Goal: Check status: Check status

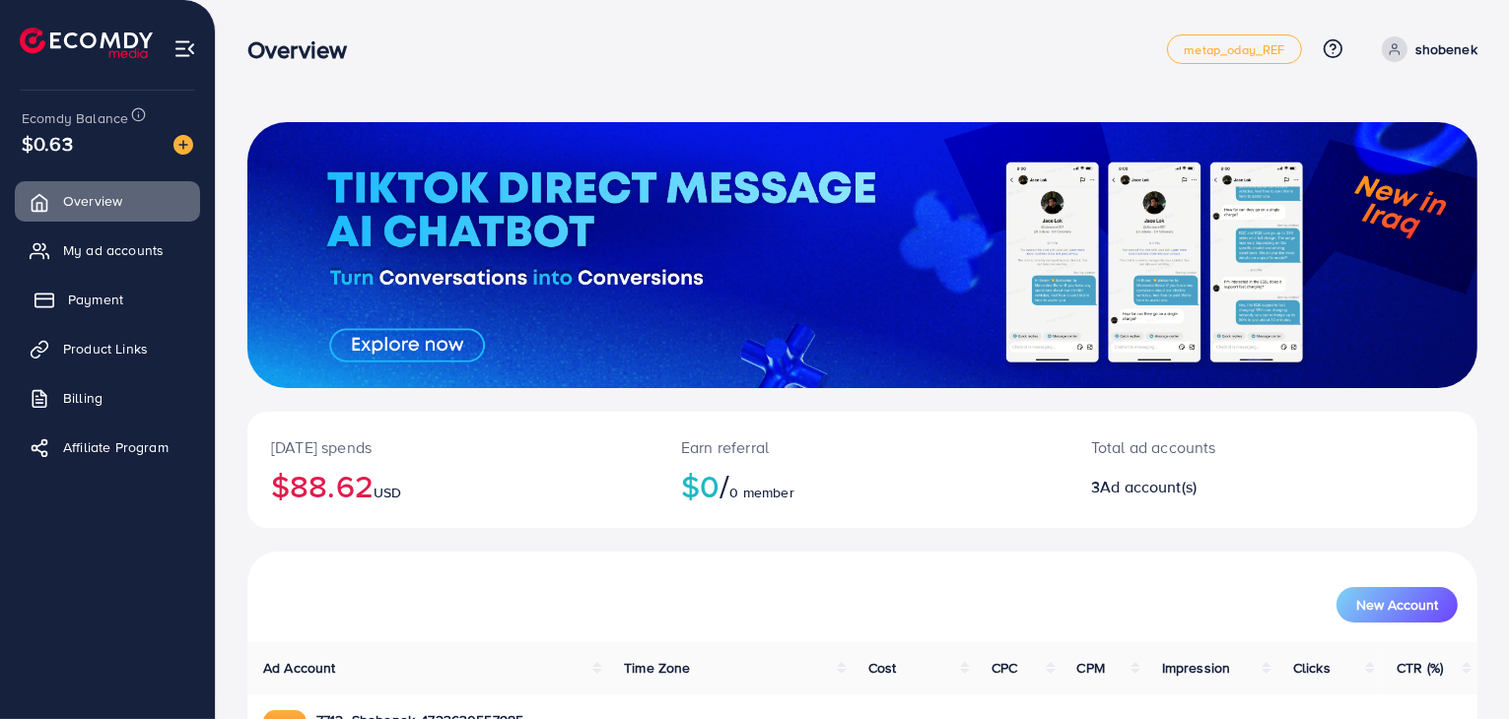
click at [118, 307] on span "Payment" at bounding box center [95, 300] width 55 height 20
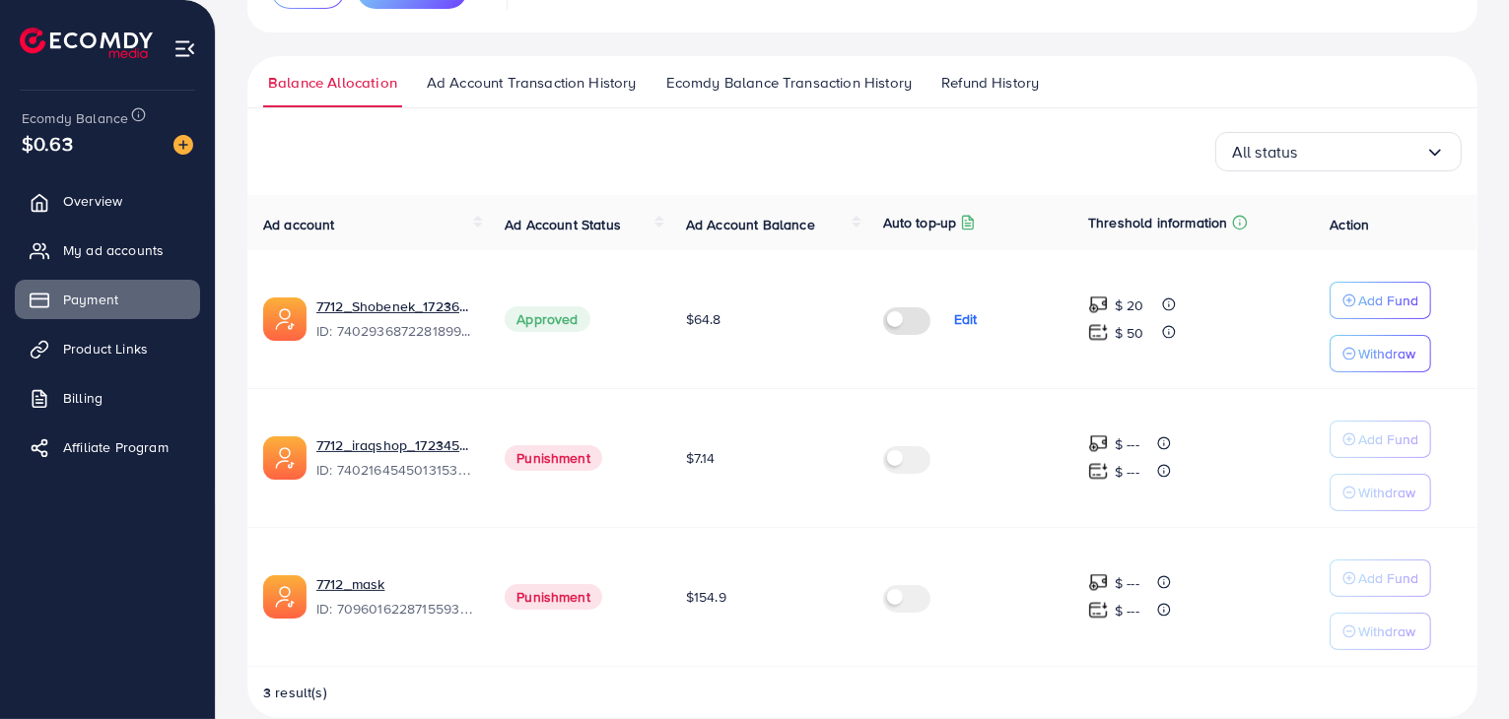
scroll to position [282, 0]
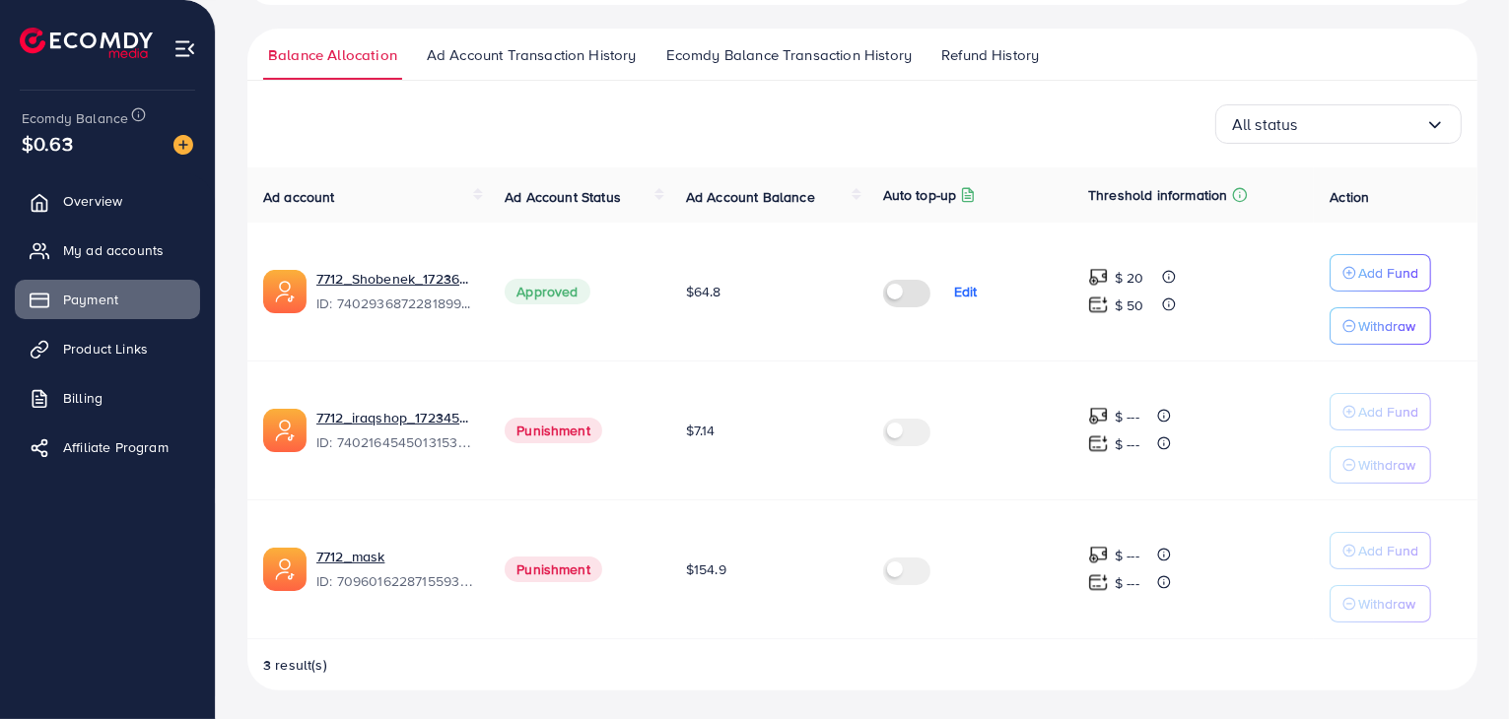
drag, startPoint x: 443, startPoint y: 671, endPoint x: 456, endPoint y: 576, distance: 95.5
click at [442, 671] on div "3 result(s)" at bounding box center [862, 672] width 1230 height 35
click at [413, 278] on link "7712_Shobenek_1723630557985" at bounding box center [394, 279] width 157 height 20
click at [1199, 175] on th "Threshold information" at bounding box center [1192, 195] width 241 height 55
click at [1194, 190] on p "Threshold information" at bounding box center [1157, 195] width 139 height 24
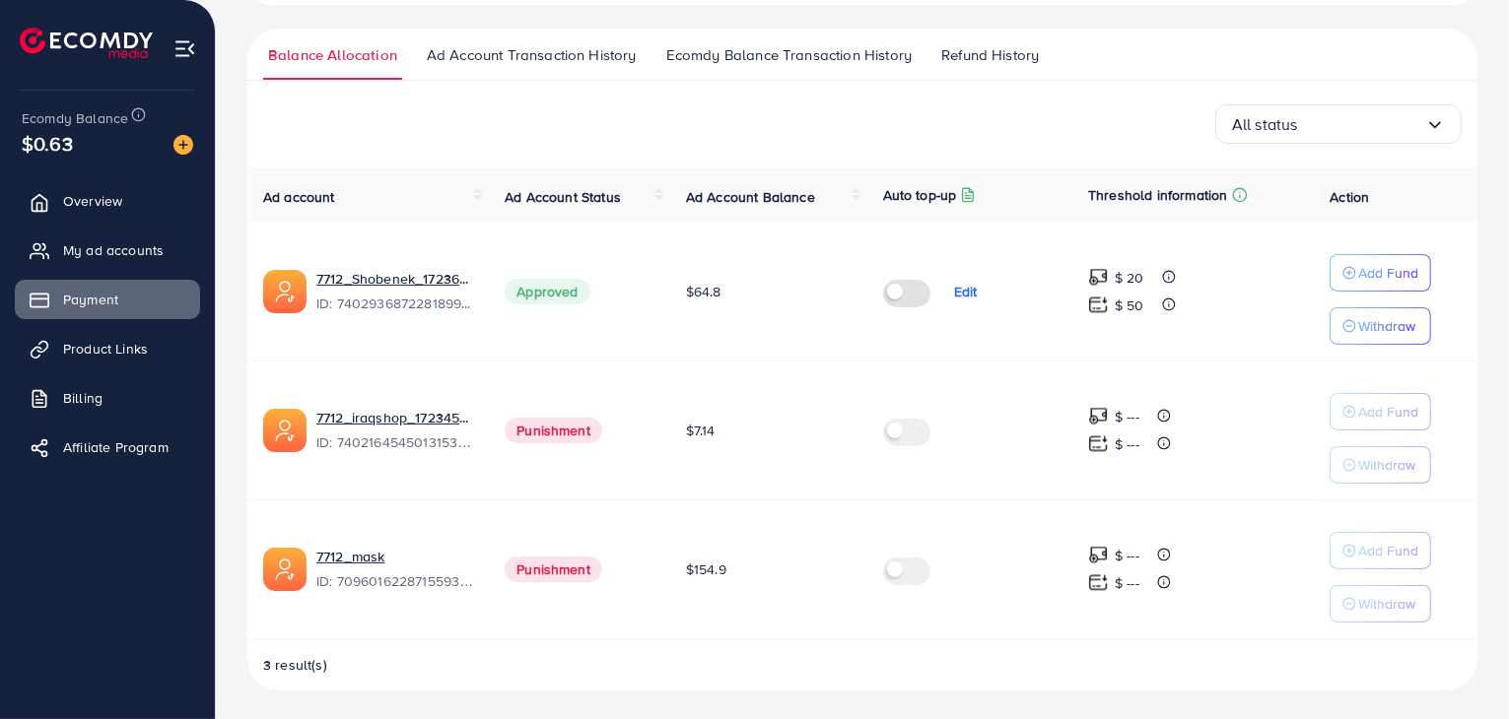
click at [930, 192] on p "Auto top-up" at bounding box center [920, 195] width 74 height 24
click at [886, 200] on p "Auto top-up" at bounding box center [920, 195] width 74 height 24
click at [772, 200] on span "Ad Account Balance" at bounding box center [750, 197] width 129 height 20
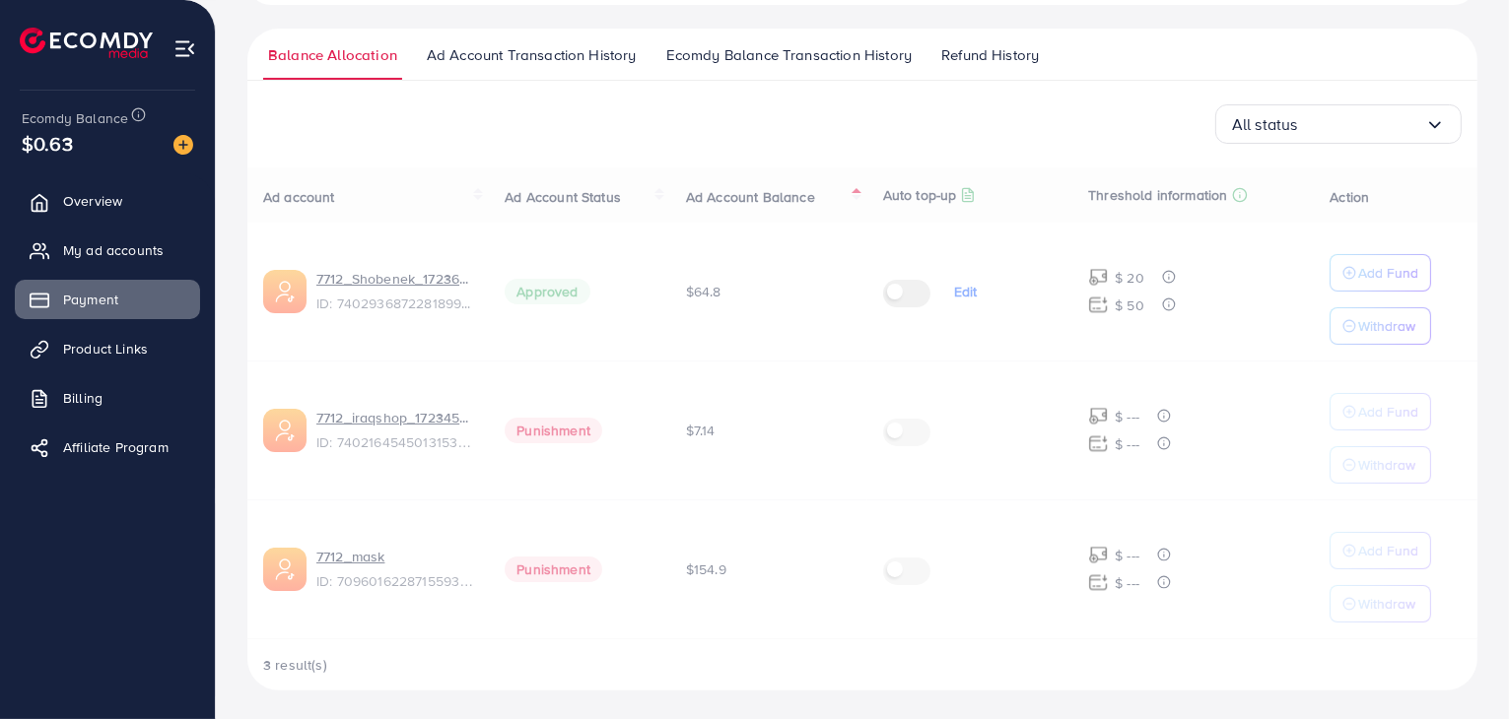
click at [652, 205] on div "Ad account Ad Account Status Ad Account Balance Auto top-up Threshold informati…" at bounding box center [862, 429] width 1230 height 523
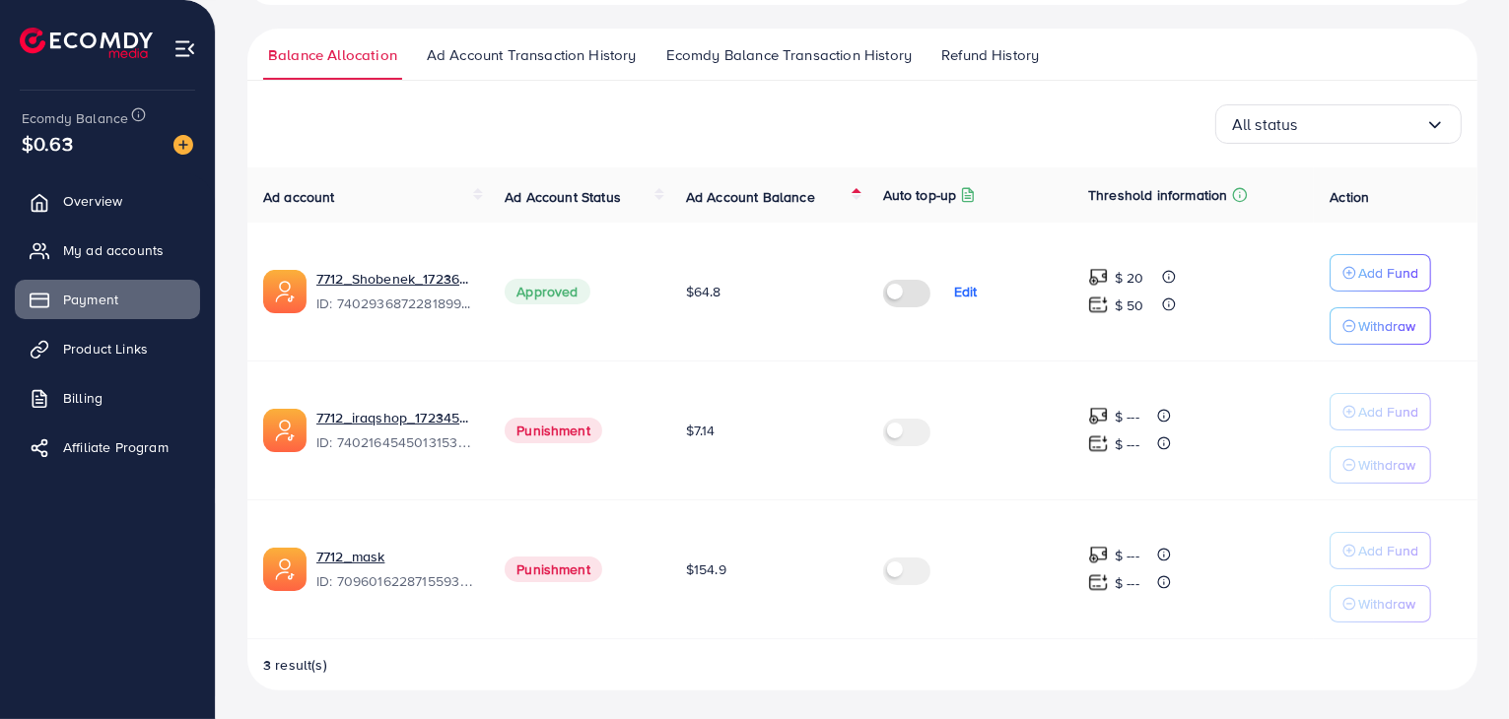
click at [528, 64] on span "Ad Account Transaction History" at bounding box center [532, 55] width 210 height 22
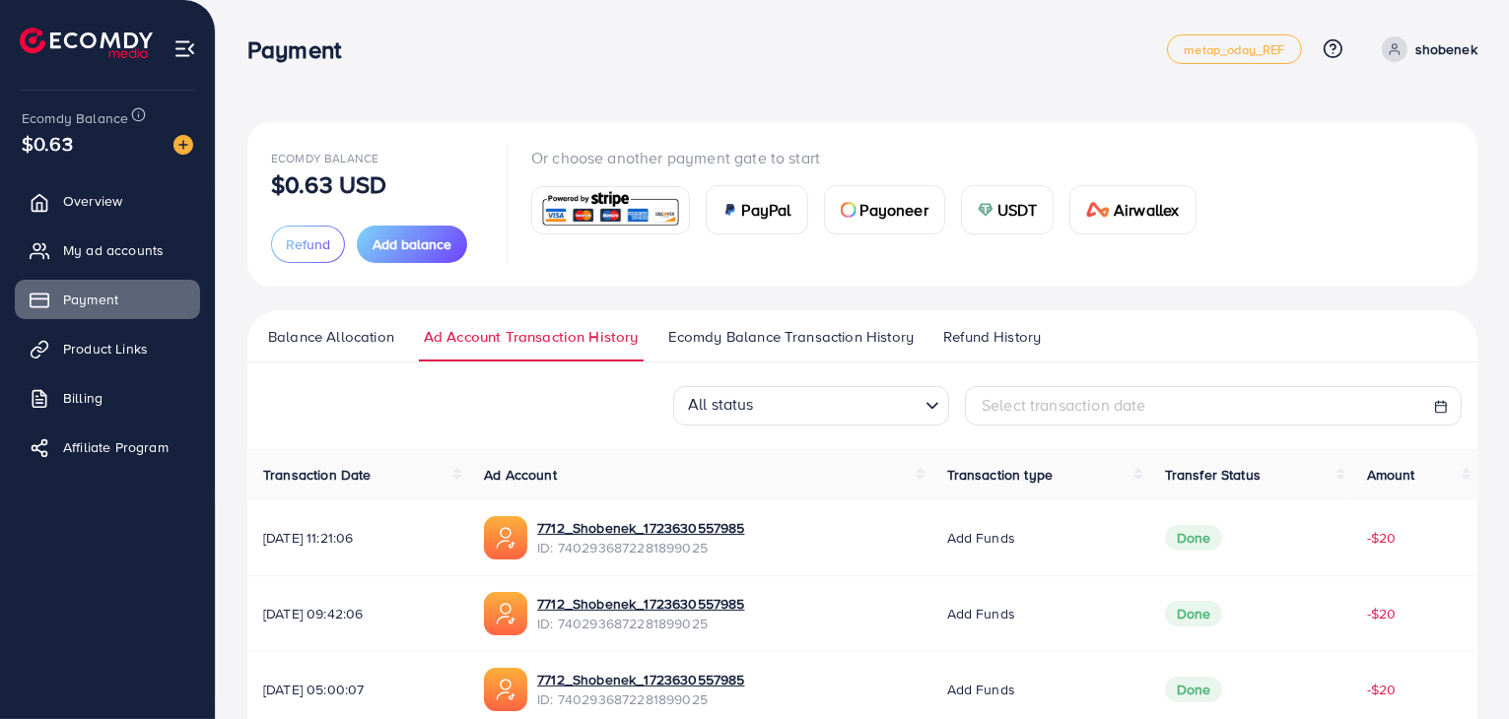
click at [708, 302] on div "Ecomdy Balance $0.63 USD Refund Add balance Or choose another payment gate to s…" at bounding box center [862, 724] width 1230 height 1205
click at [719, 333] on span "Ecomdy Balance Transaction History" at bounding box center [790, 337] width 245 height 22
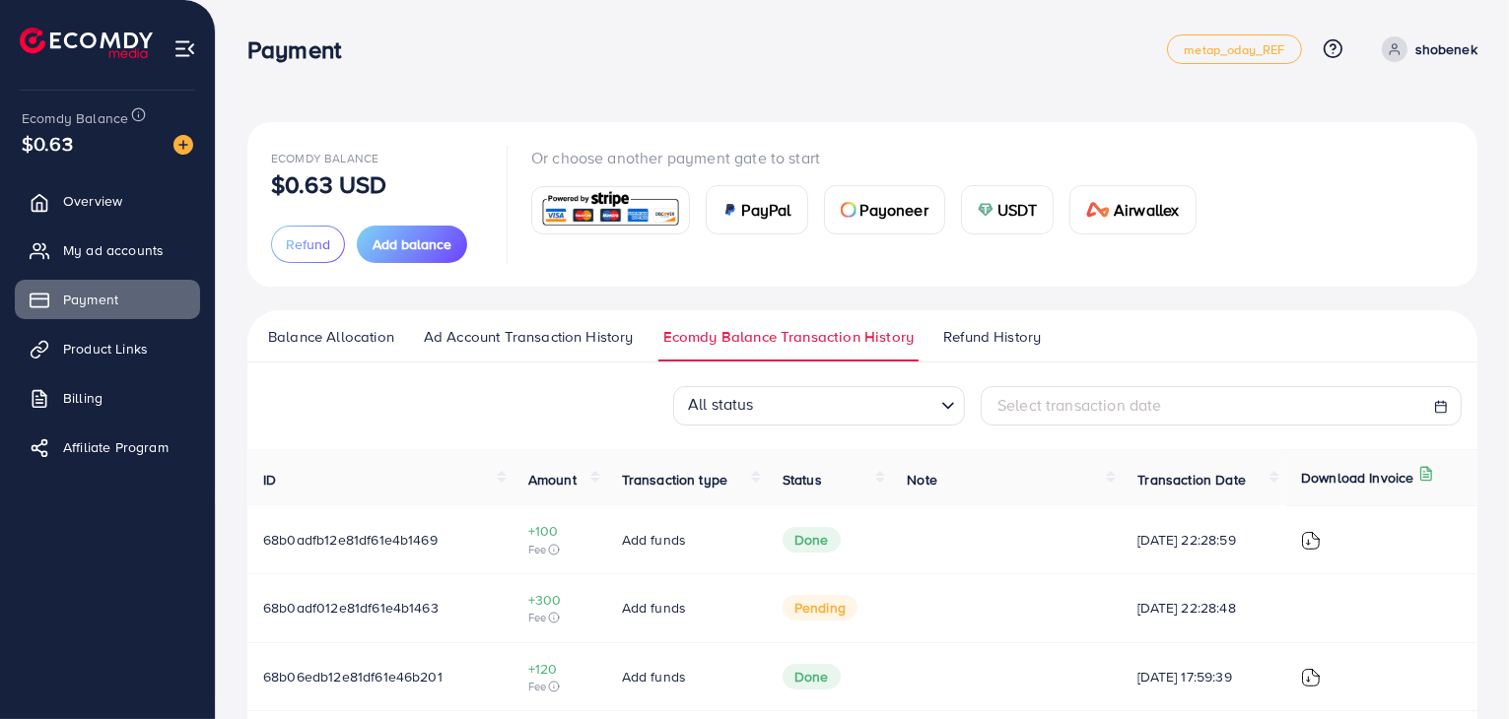
click at [1097, 263] on div "Ecomdy Balance $0.63 USD Refund Add balance Or choose another payment gate to s…" at bounding box center [862, 204] width 1230 height 165
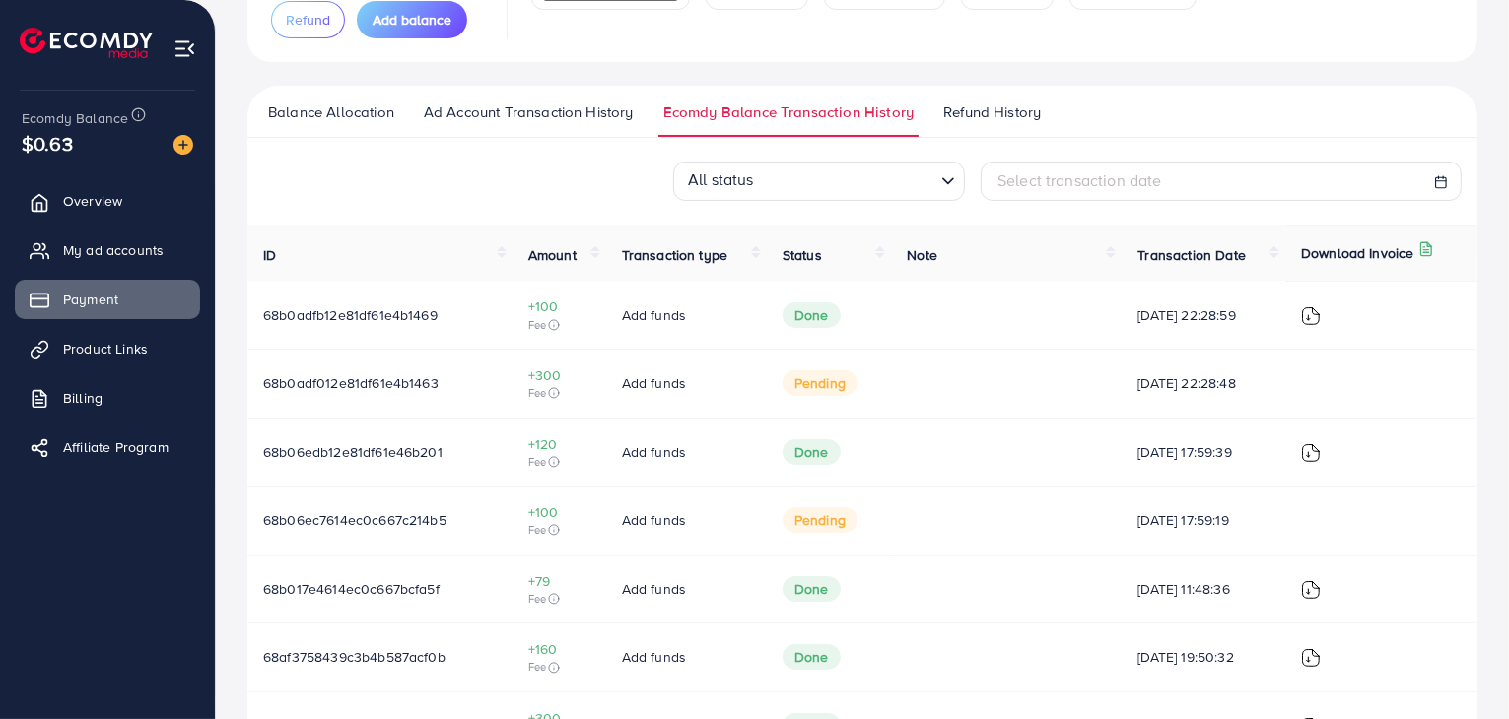
scroll to position [296, 0]
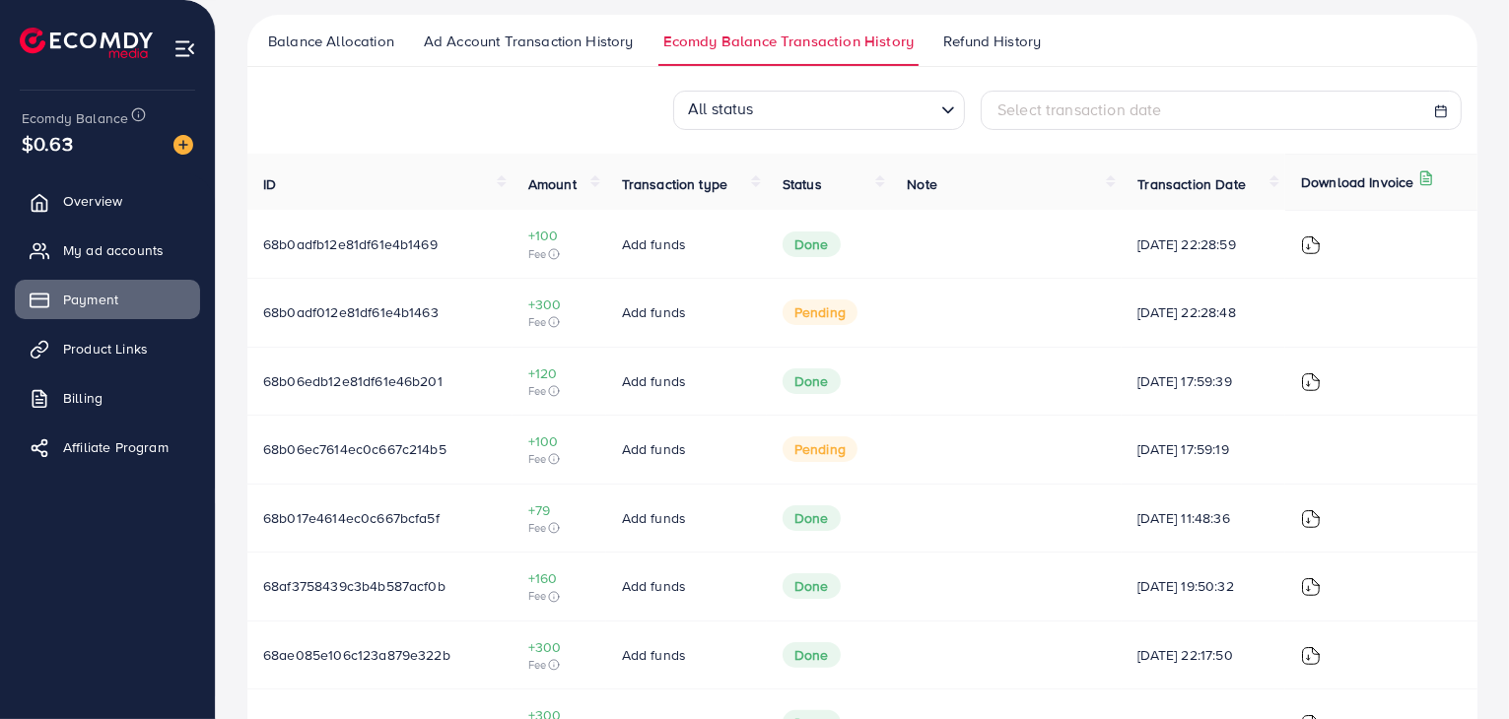
click at [987, 45] on span "Refund History" at bounding box center [992, 42] width 98 height 22
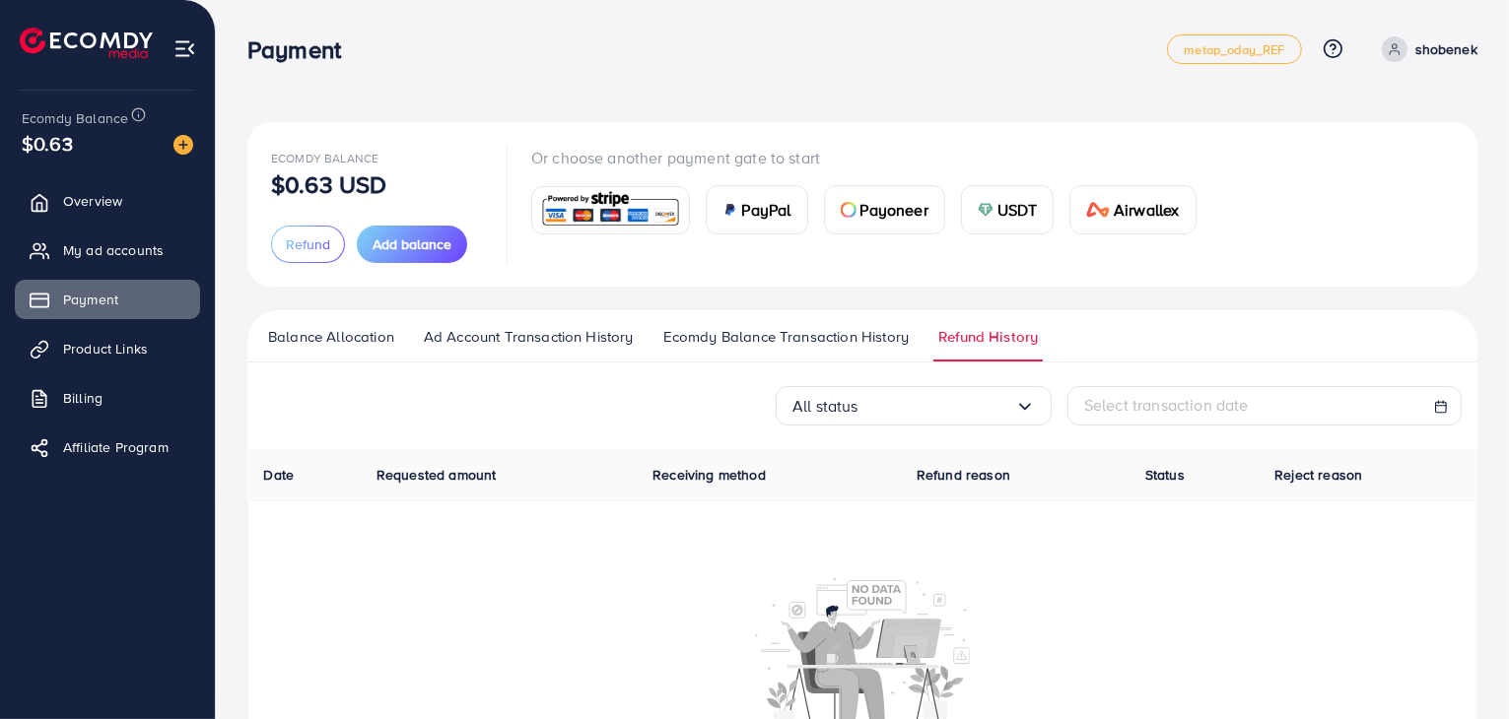
click at [387, 336] on span "Balance Allocation" at bounding box center [331, 337] width 126 height 22
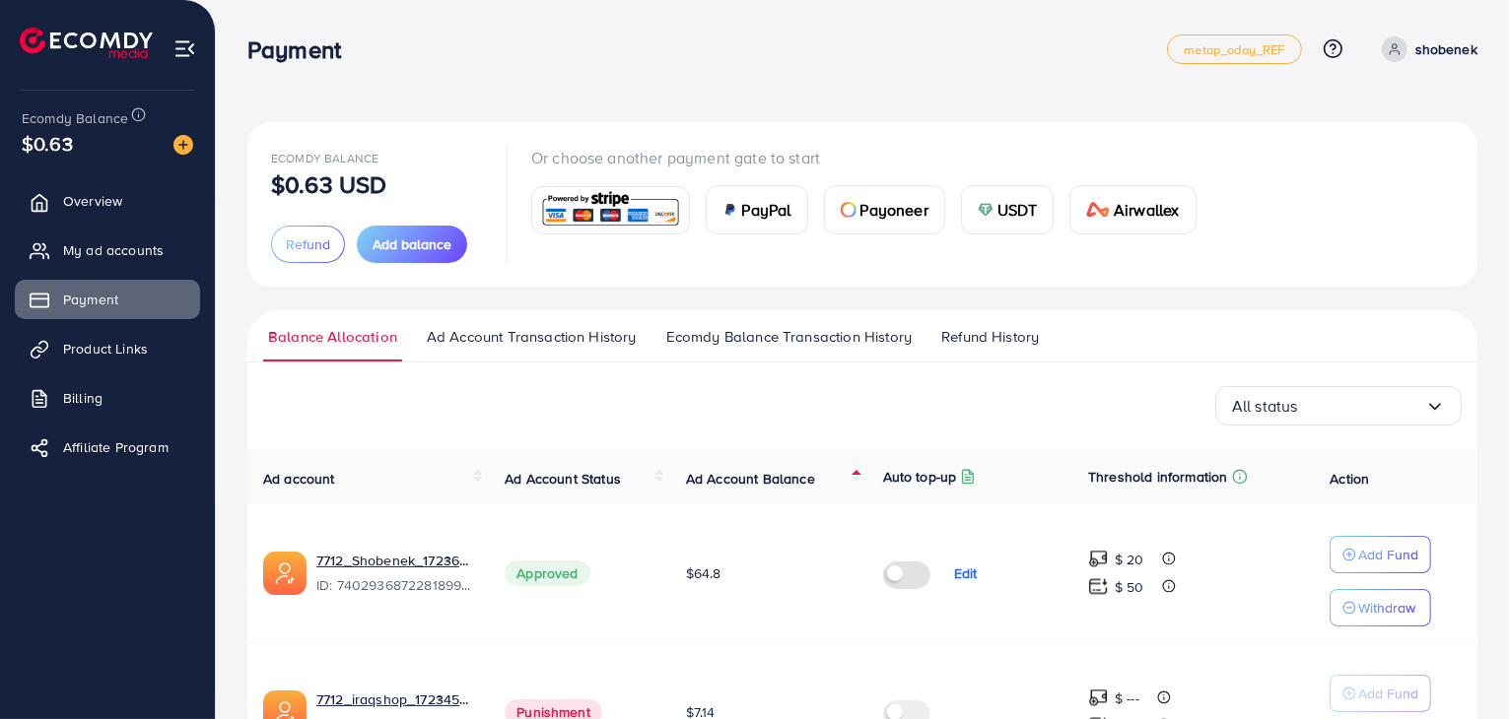
click at [512, 339] on span "Ad Account Transaction History" at bounding box center [532, 337] width 210 height 22
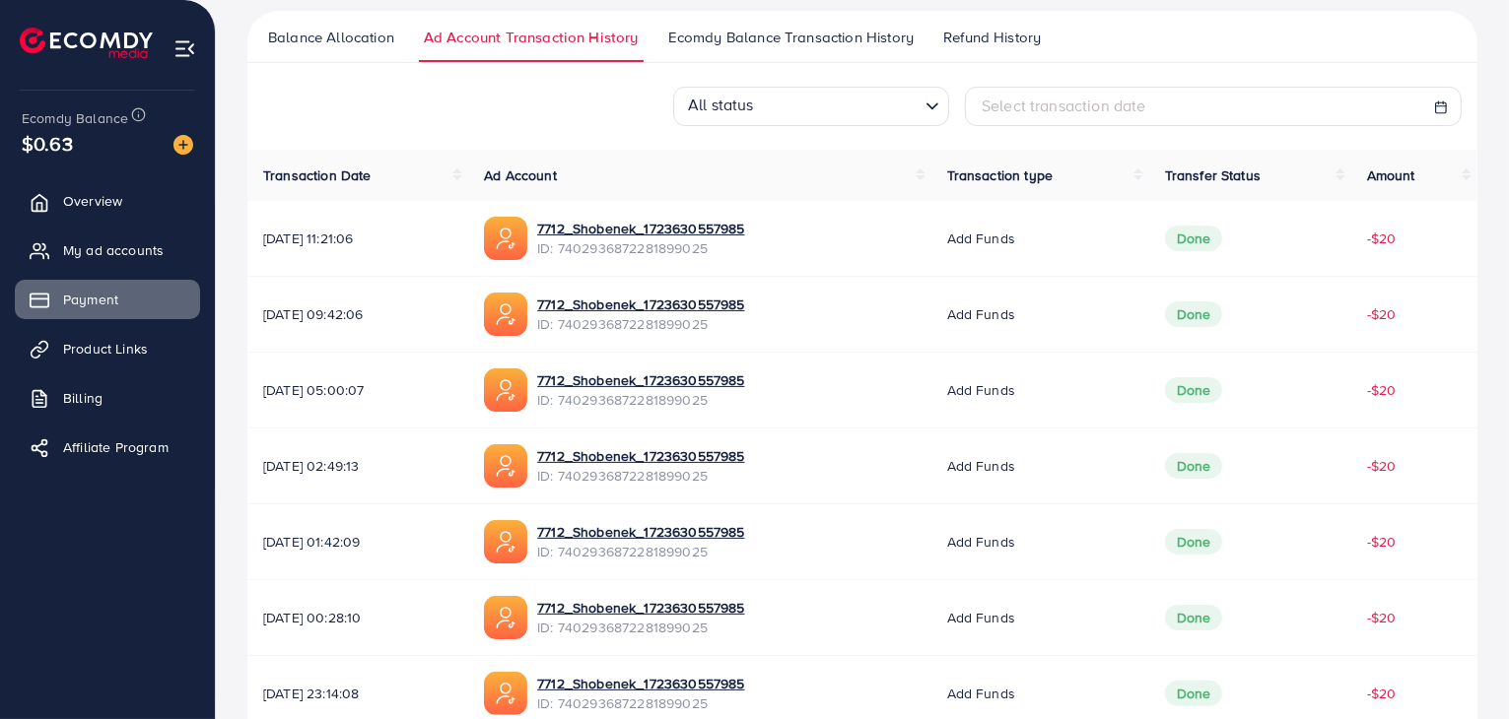
scroll to position [145, 0]
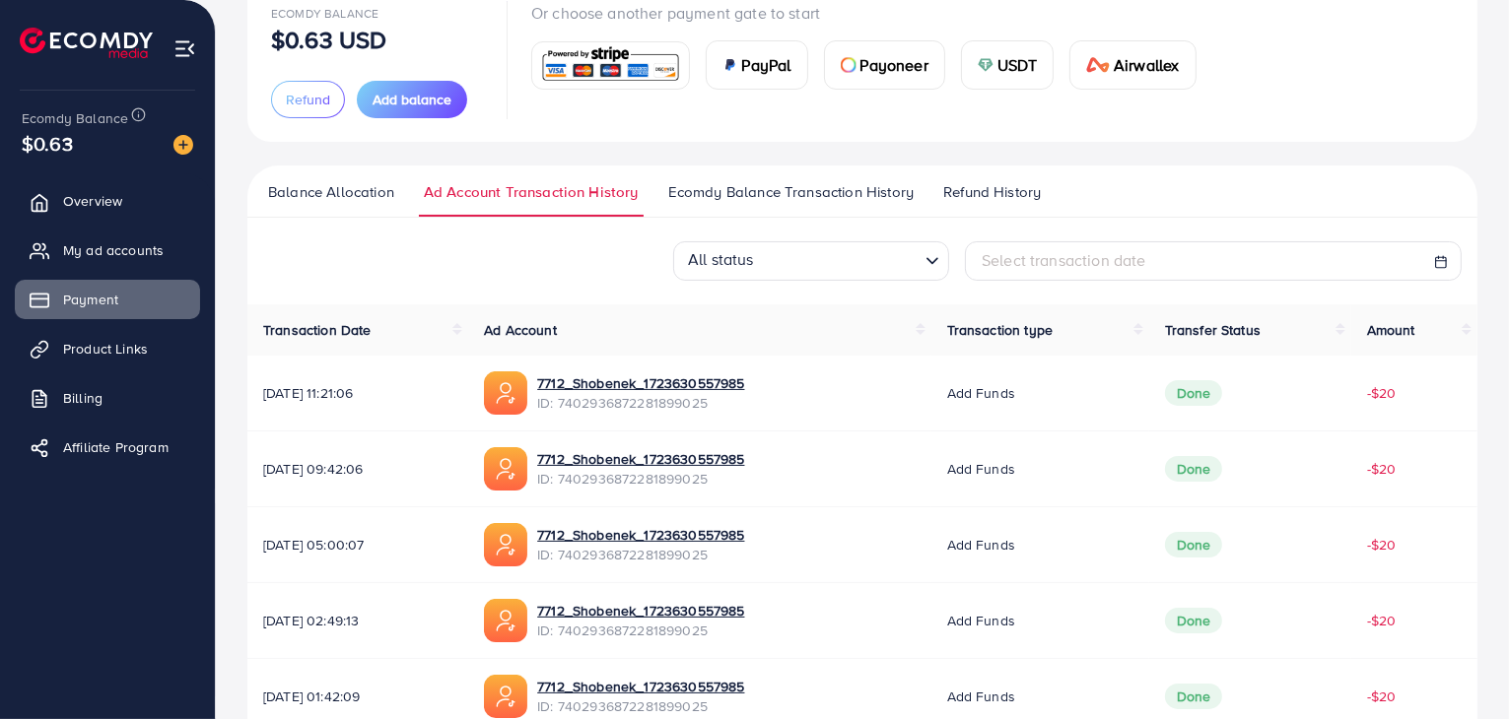
click at [696, 197] on span "Ecomdy Balance Transaction History" at bounding box center [790, 192] width 245 height 22
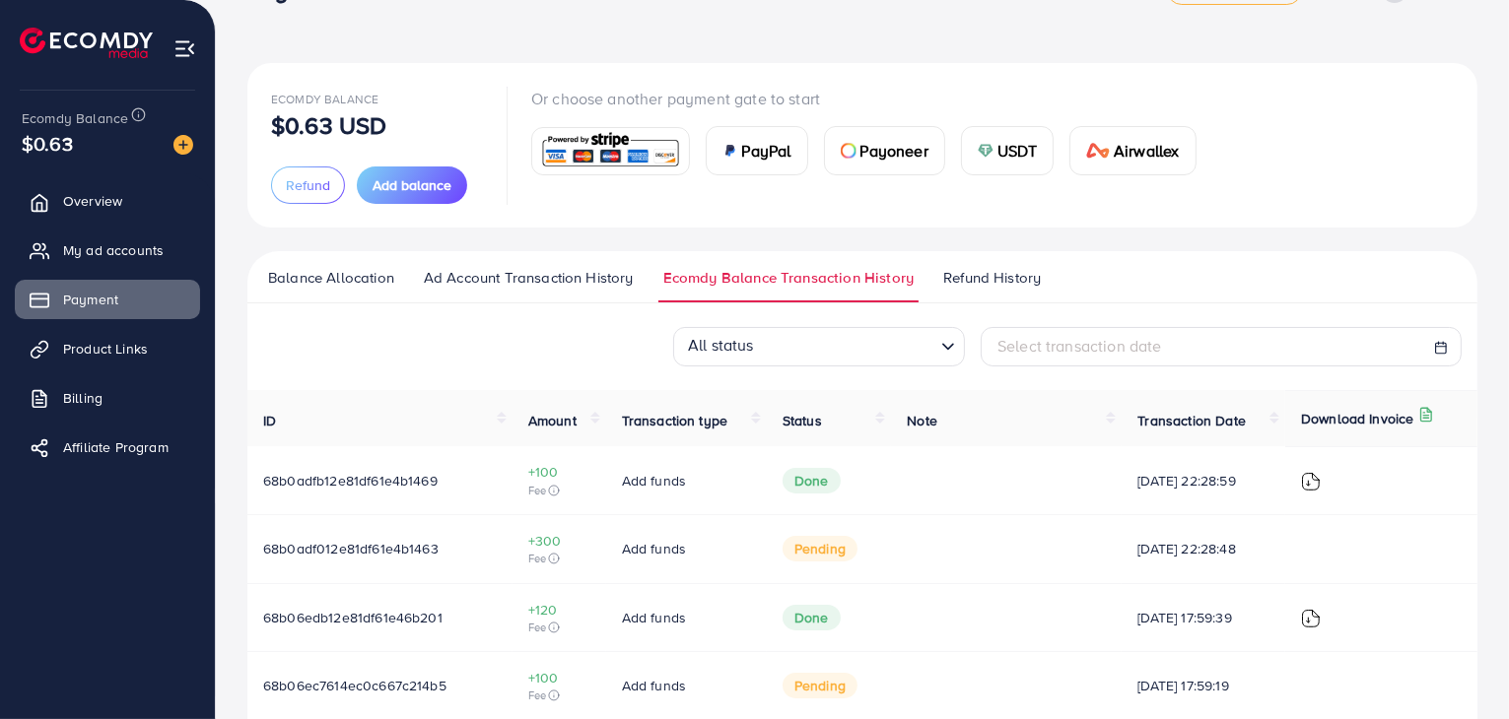
scroll to position [50, 0]
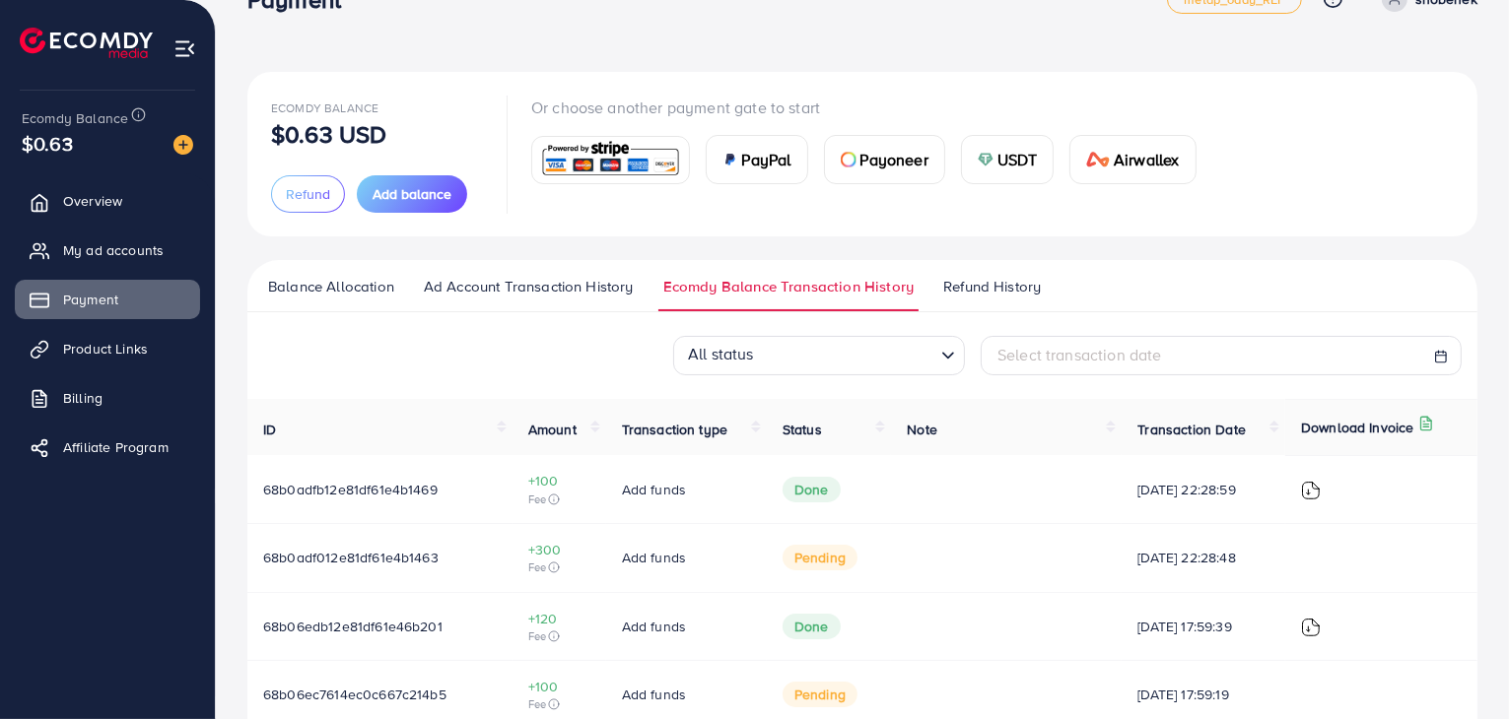
click at [1001, 303] on link "Refund History" at bounding box center [991, 293] width 107 height 35
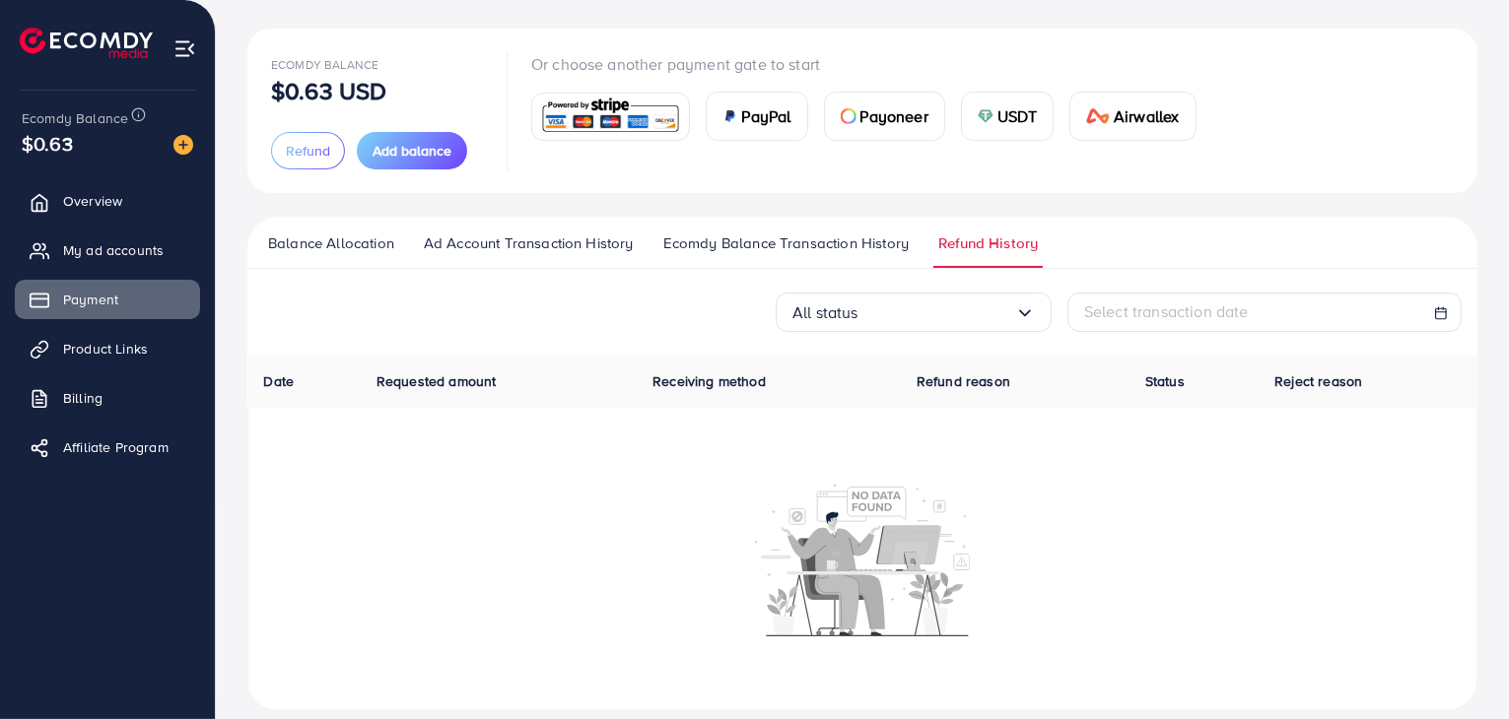
scroll to position [115, 0]
